Goal: Task Accomplishment & Management: Manage account settings

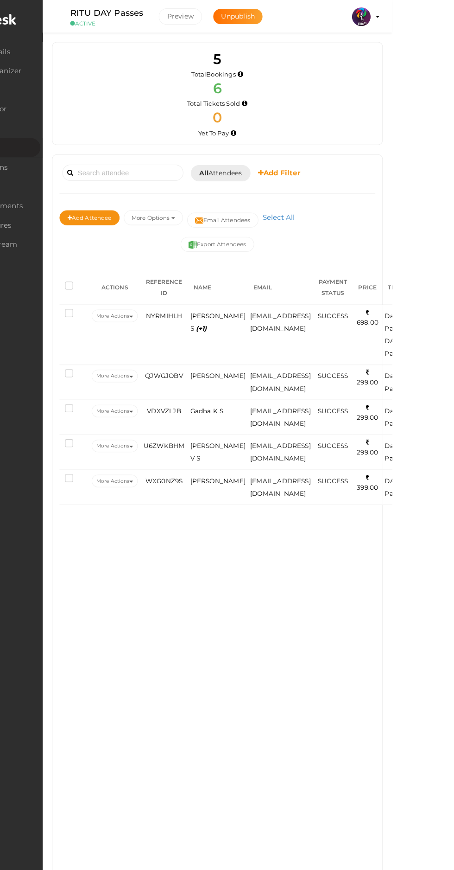
click at [283, 312] on span "SABARINATH S (+1)" at bounding box center [281, 320] width 55 height 20
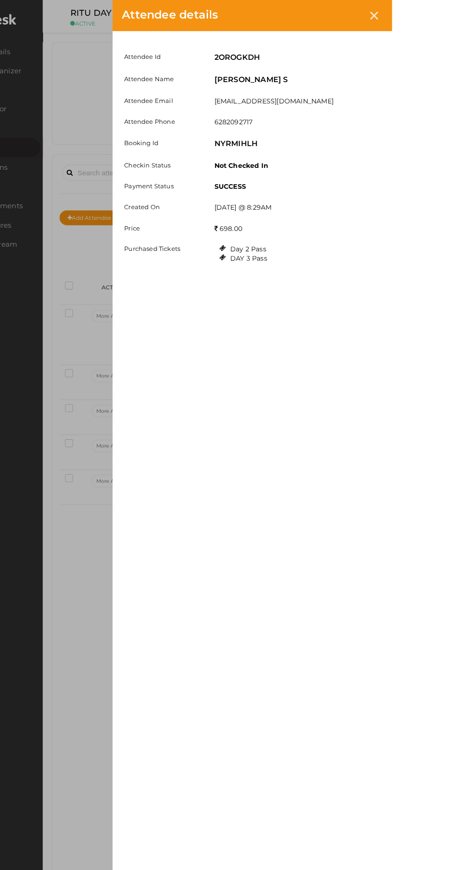
click at [445, 15] on div at bounding box center [436, 15] width 17 height 17
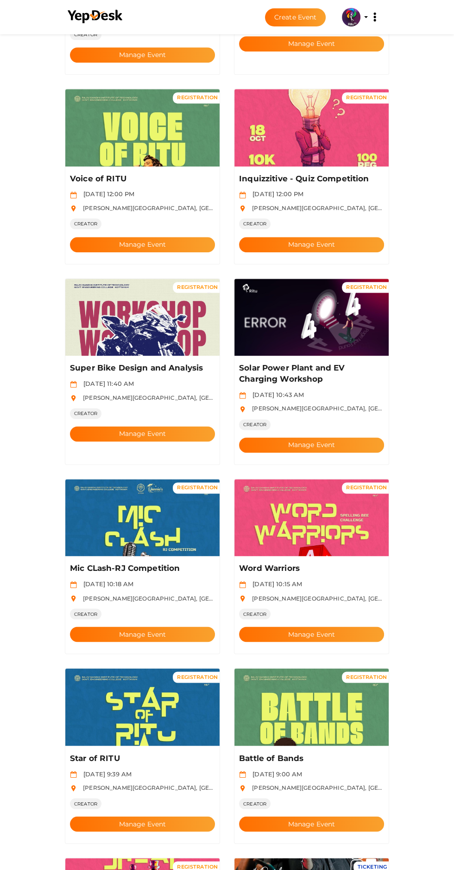
scroll to position [600, 0]
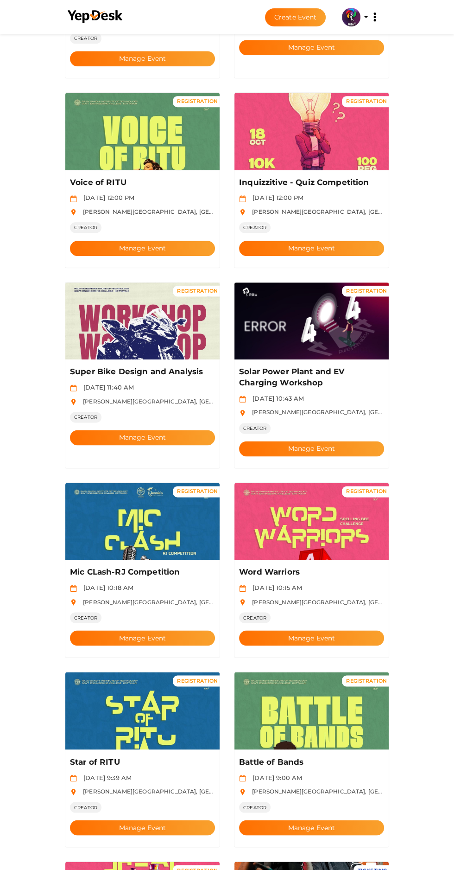
click at [341, 441] on button "Manage Event" at bounding box center [311, 448] width 145 height 15
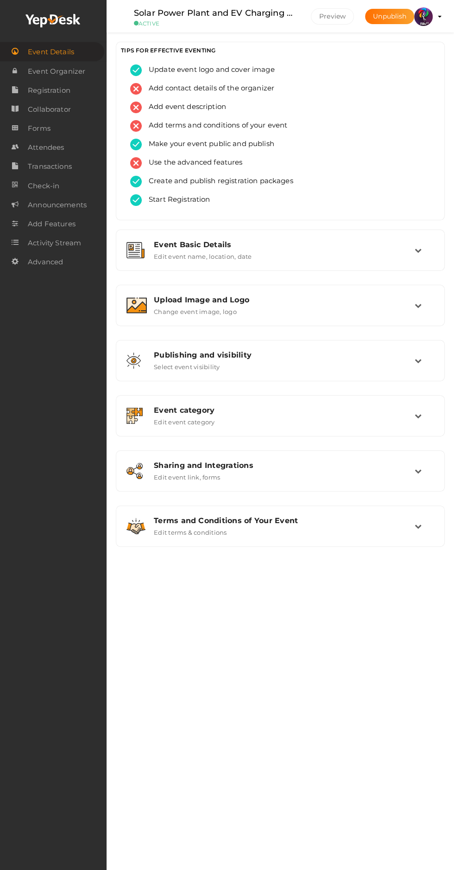
click at [217, 308] on label "Change event image, logo" at bounding box center [195, 309] width 83 height 11
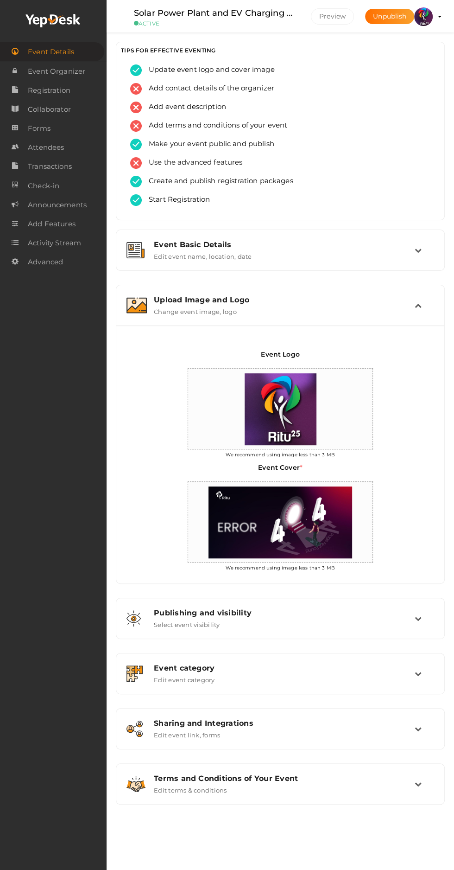
click at [299, 530] on img at bounding box center [280, 522] width 153 height 81
click at [348, 494] on input "file" at bounding box center [345, 499] width 19 height 19
type input "C:\fakepath\IMG-20251008-WA0000.jpg"
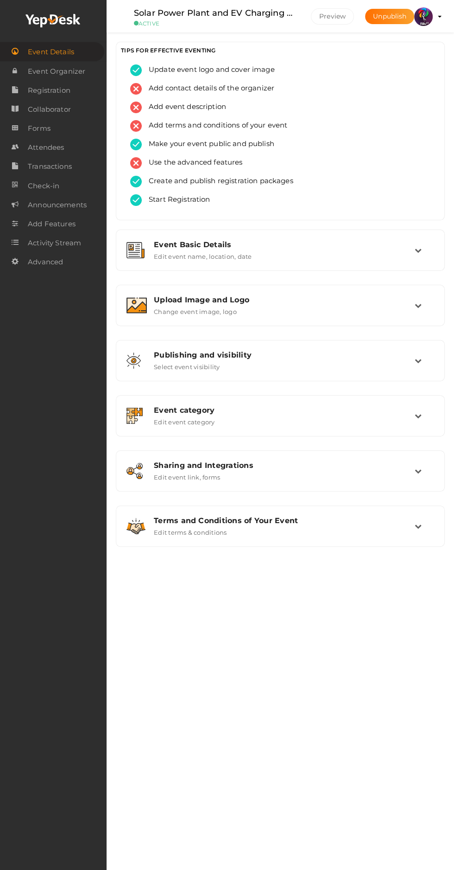
click at [282, 309] on div "Upload Image and Logo Change event image, logo" at bounding box center [281, 305] width 268 height 20
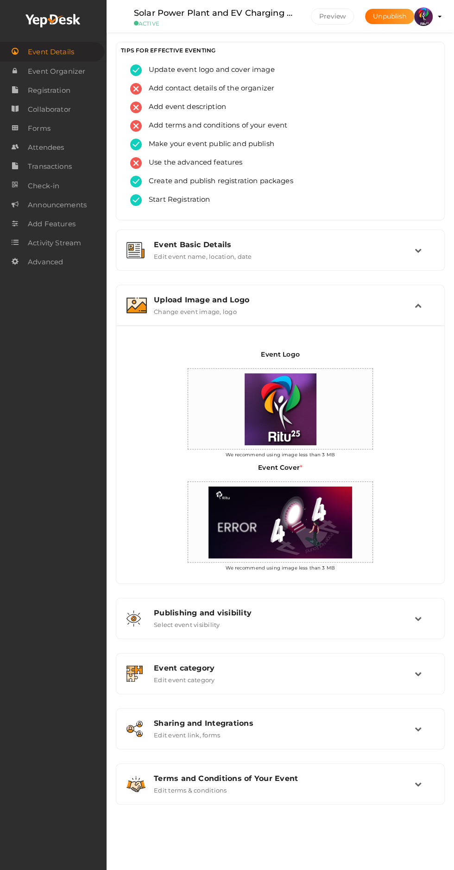
click at [340, 490] on input "file" at bounding box center [345, 499] width 19 height 19
type input "C:\fakepath\IMG-20251009-WA0006.jpg"
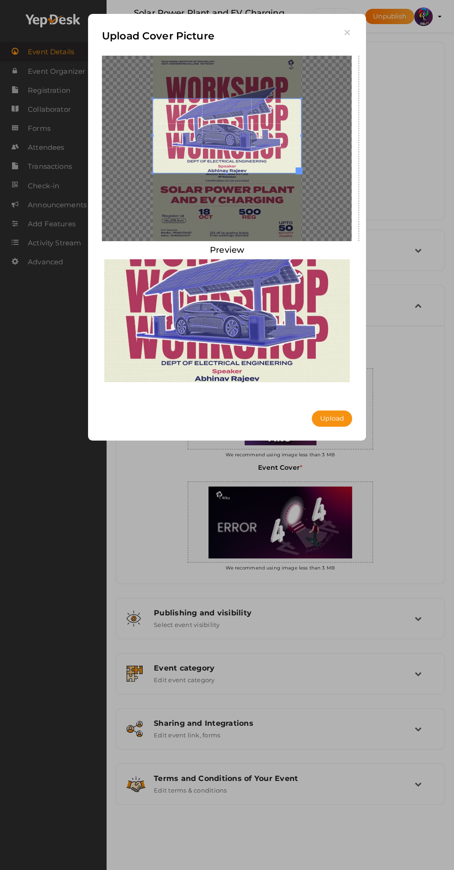
click at [345, 411] on button "Upload" at bounding box center [332, 418] width 40 height 16
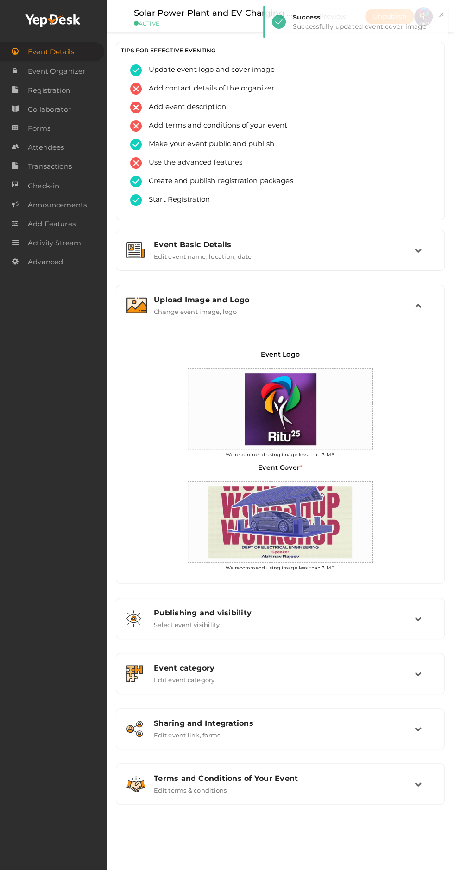
click at [421, 300] on td at bounding box center [424, 305] width 19 height 20
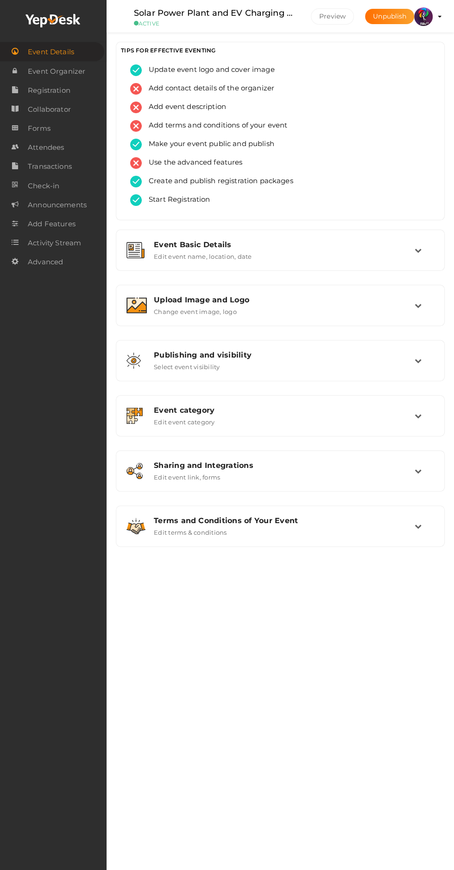
click at [325, 465] on div "Sharing and Integrations" at bounding box center [284, 465] width 261 height 9
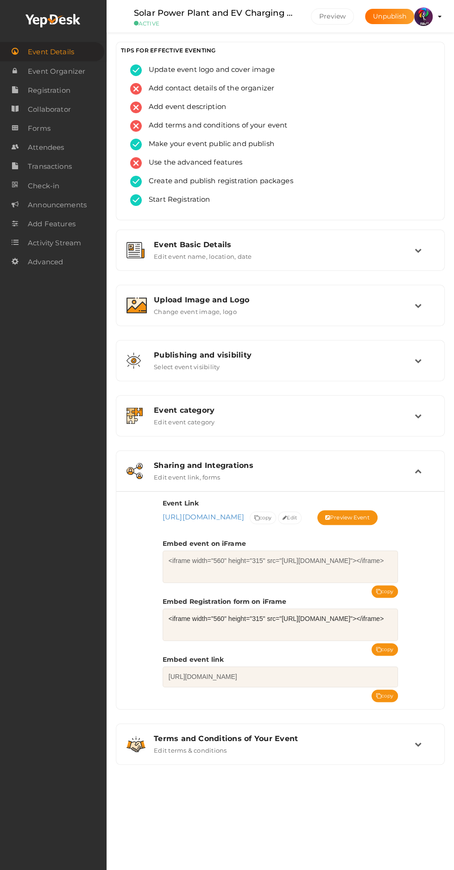
click at [385, 656] on button "copy" at bounding box center [385, 649] width 27 height 13
